Goal: Information Seeking & Learning: Learn about a topic

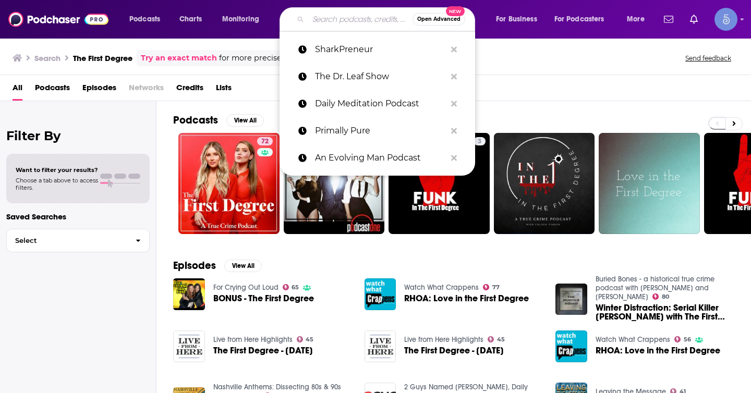
click at [390, 19] on input "Search podcasts, credits, & more..." at bounding box center [360, 19] width 104 height 17
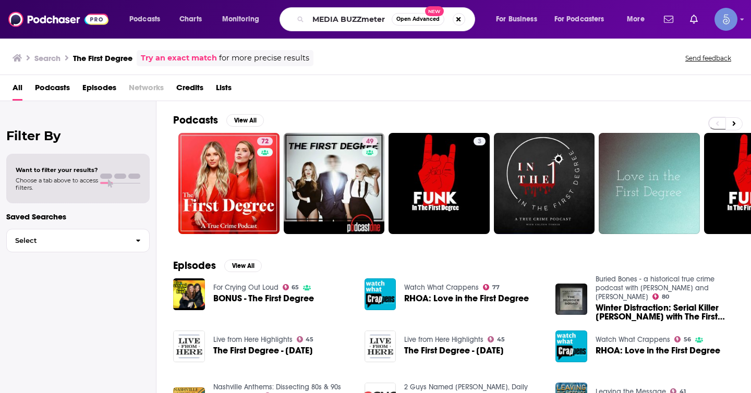
type input "MEDIA BUZZmeter"
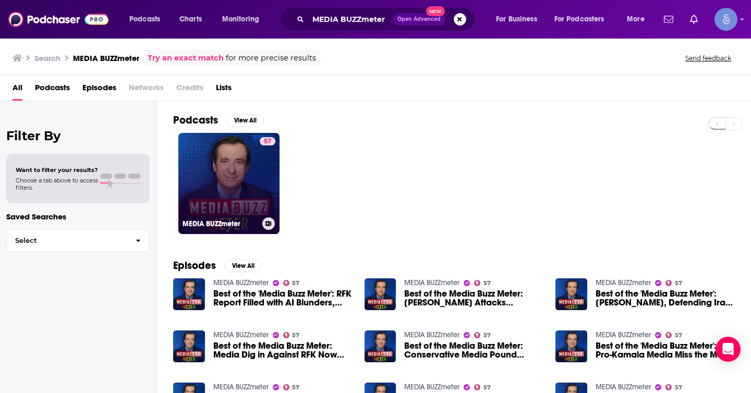
click at [269, 166] on div "57" at bounding box center [268, 177] width 16 height 80
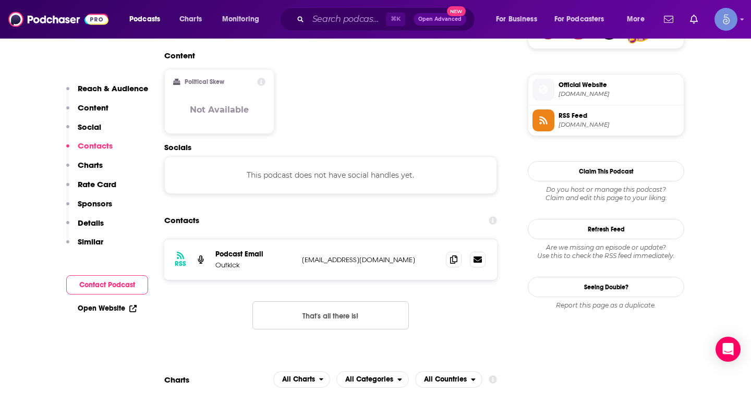
scroll to position [835, 0]
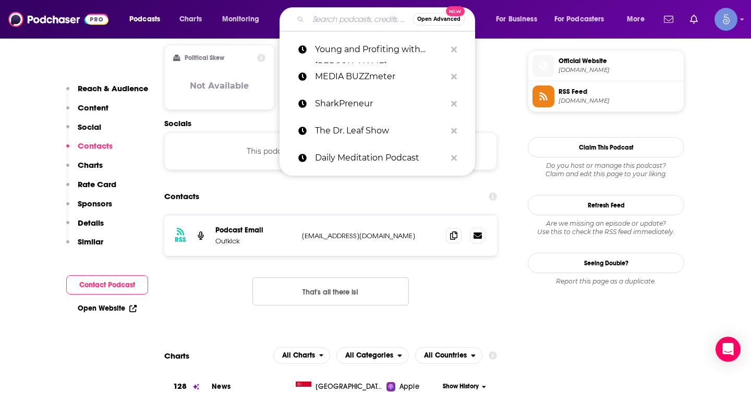
click at [352, 12] on input "Search podcasts, credits, & more..." at bounding box center [360, 19] width 104 height 17
paste input "The Counter Culture Mom Show with [PERSON_NAME]"
type input "The Counter Culture Mom Show with [PERSON_NAME]"
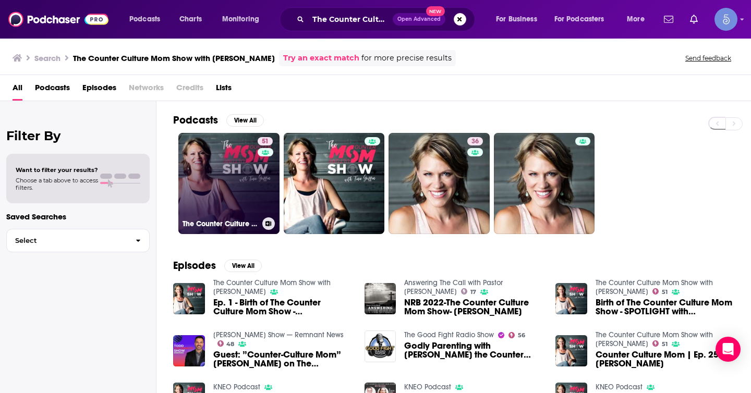
click at [235, 174] on link "51 The Counter Culture Mom Show with [PERSON_NAME]" at bounding box center [228, 183] width 101 height 101
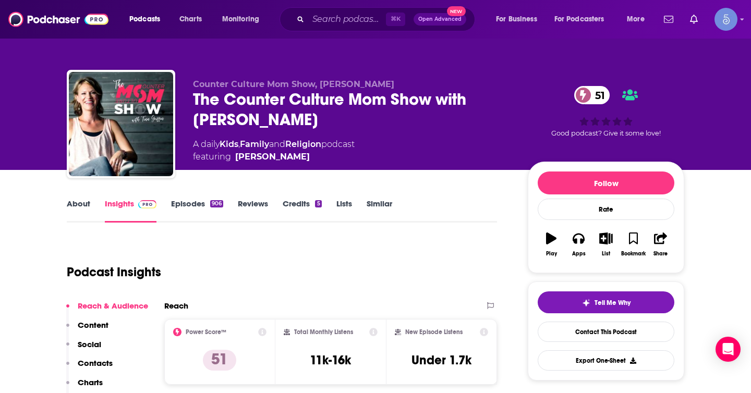
click at [401, 116] on div "The Counter Culture Mom Show with [PERSON_NAME] 51" at bounding box center [352, 109] width 318 height 41
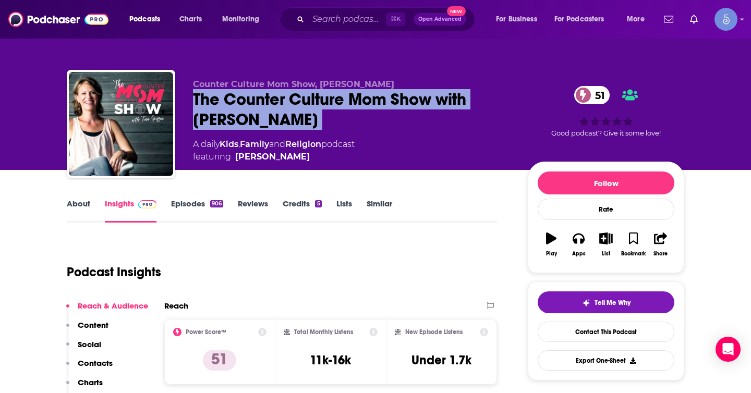
click at [401, 116] on div "The Counter Culture Mom Show with [PERSON_NAME] 51" at bounding box center [352, 109] width 318 height 41
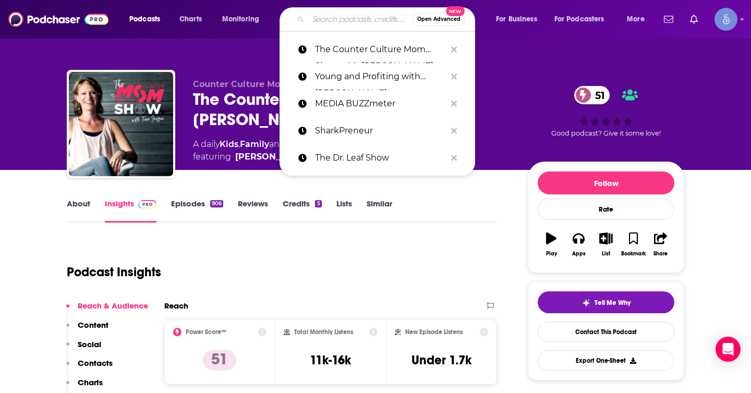
click at [368, 21] on input "Search podcasts, credits, & more..." at bounding box center [360, 19] width 104 height 17
paste input "Mess Magnets: Pop Culture RHAP-up"
type input "Mess Magnets: Pop Culture RHAP-up"
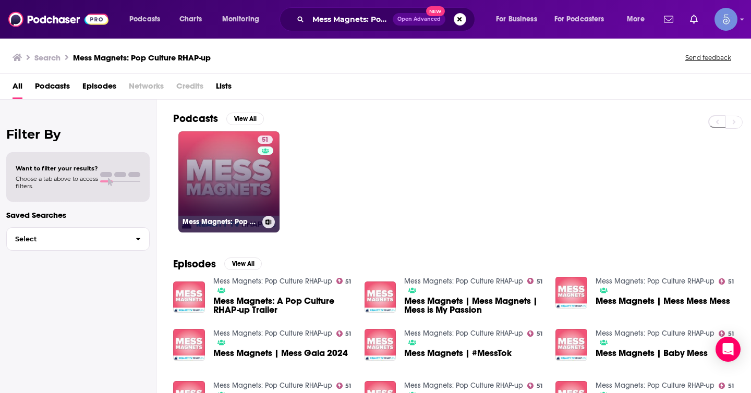
click at [208, 167] on link "51 Mess Magnets: Pop Culture RHAP-up" at bounding box center [228, 181] width 101 height 101
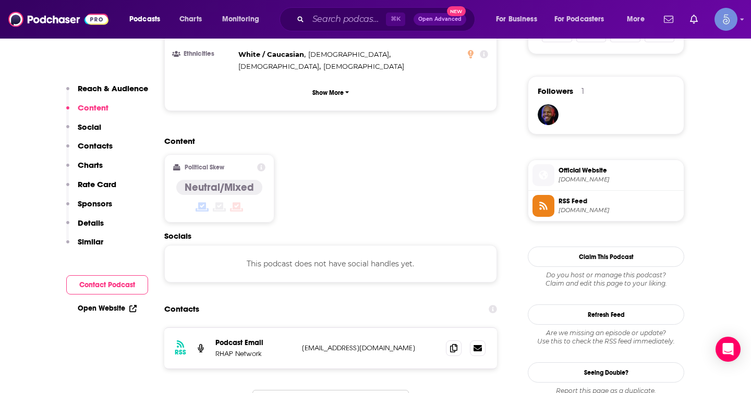
scroll to position [729, 0]
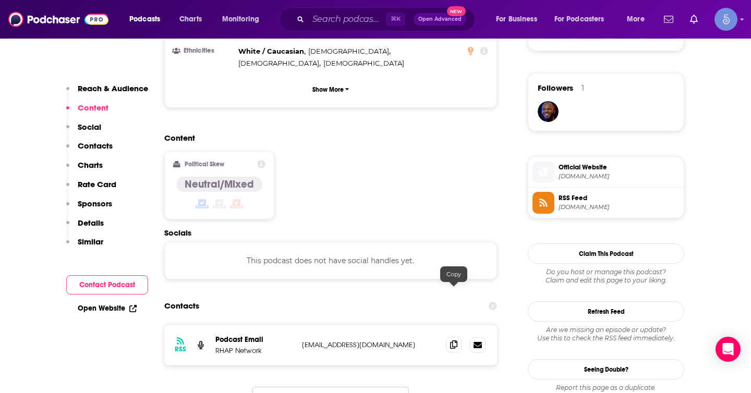
click at [452, 341] on icon at bounding box center [453, 345] width 7 height 8
click at [347, 21] on input "Search podcasts, credits, & more..." at bounding box center [347, 19] width 78 height 17
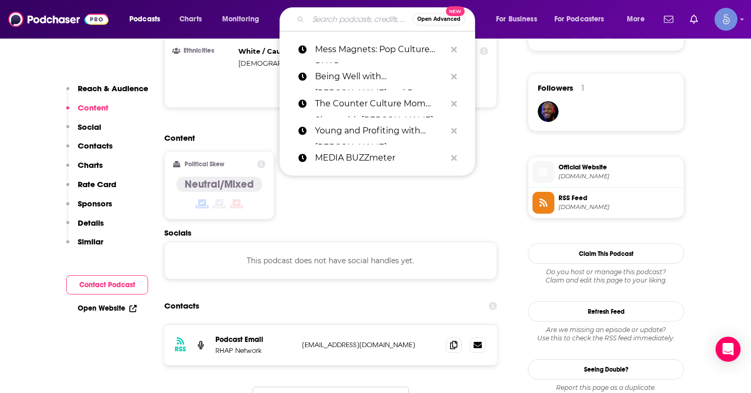
paste input "Entertainment Report Podcast"
type input "Entertainment Report Podcast"
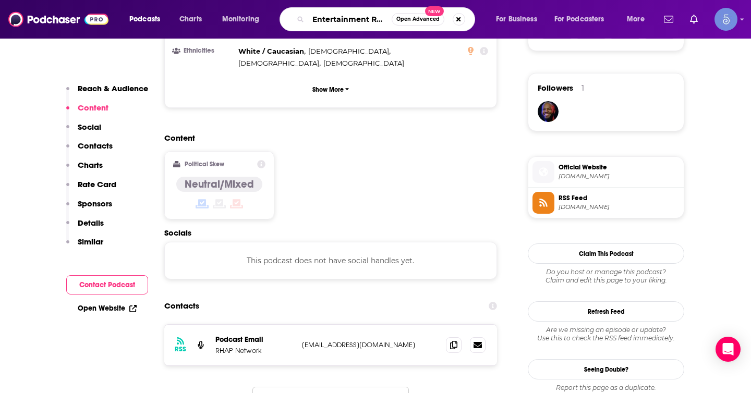
scroll to position [0, 43]
